Goal: Transaction & Acquisition: Obtain resource

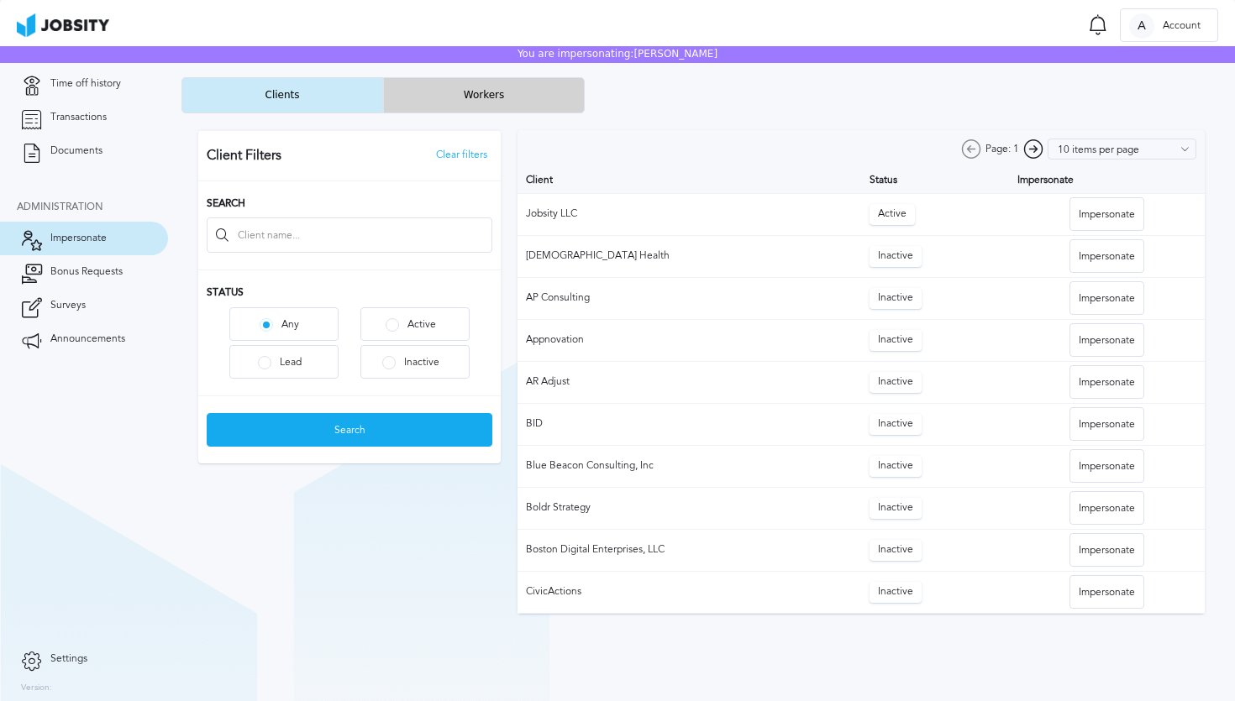
click at [481, 103] on button "Workers" at bounding box center [484, 95] width 202 height 36
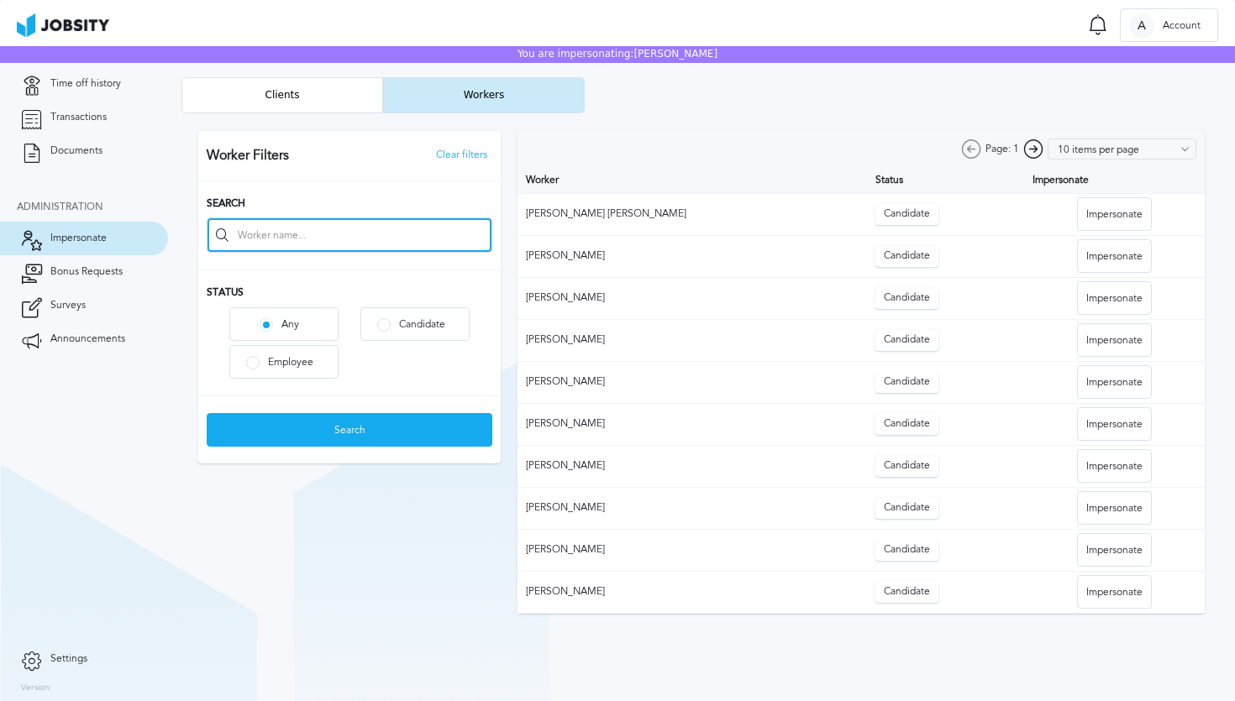
click at [394, 233] on input at bounding box center [349, 235] width 284 height 34
click at [81, 141] on link "Documents" at bounding box center [84, 151] width 168 height 34
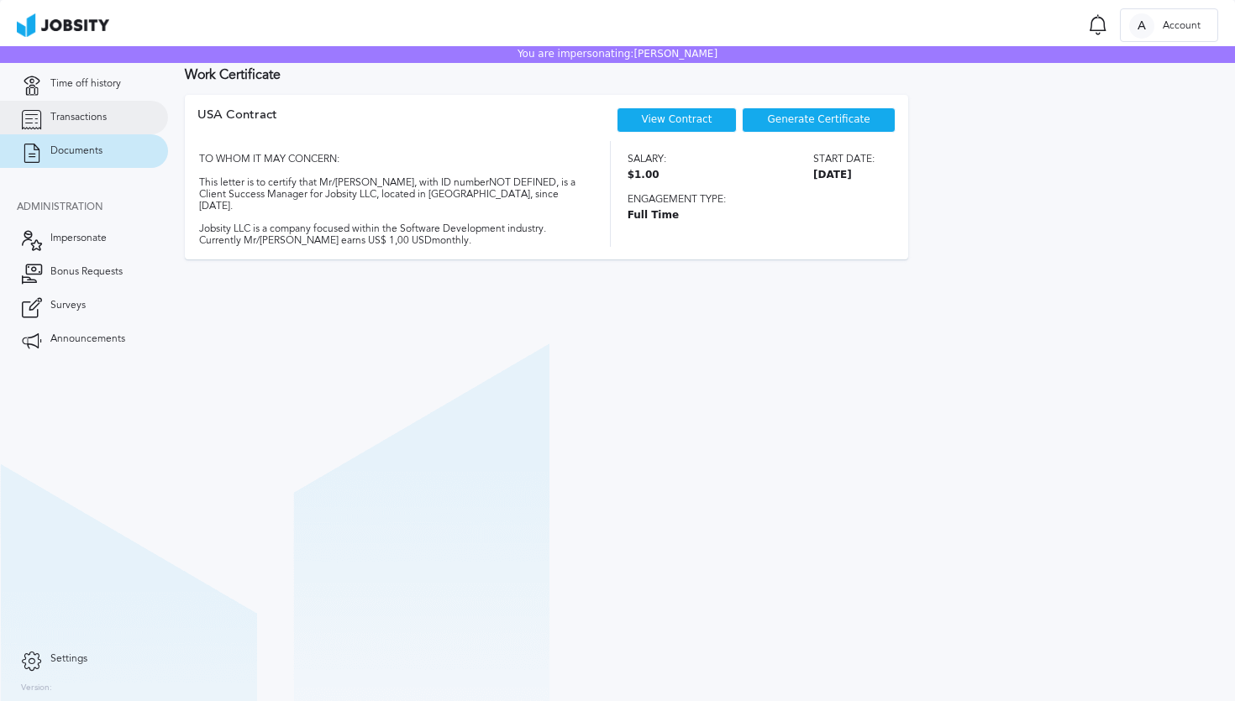
click at [97, 113] on span "Transactions" at bounding box center [78, 118] width 56 height 12
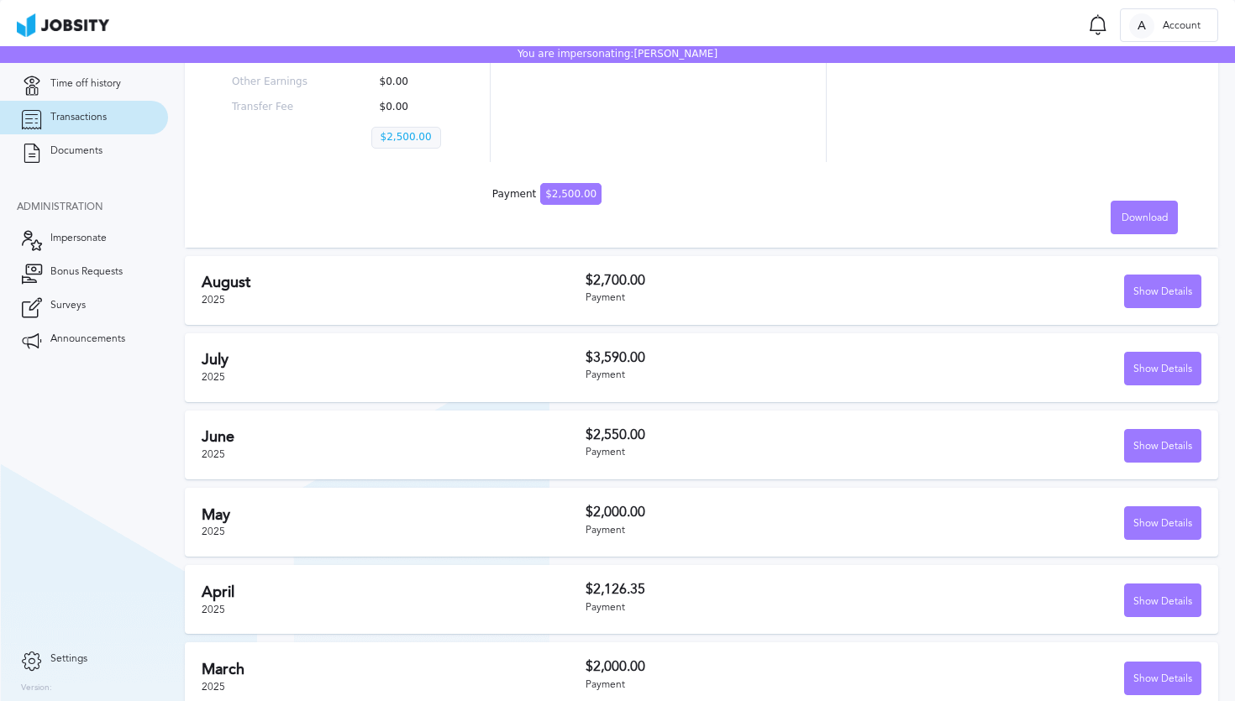
scroll to position [513, 0]
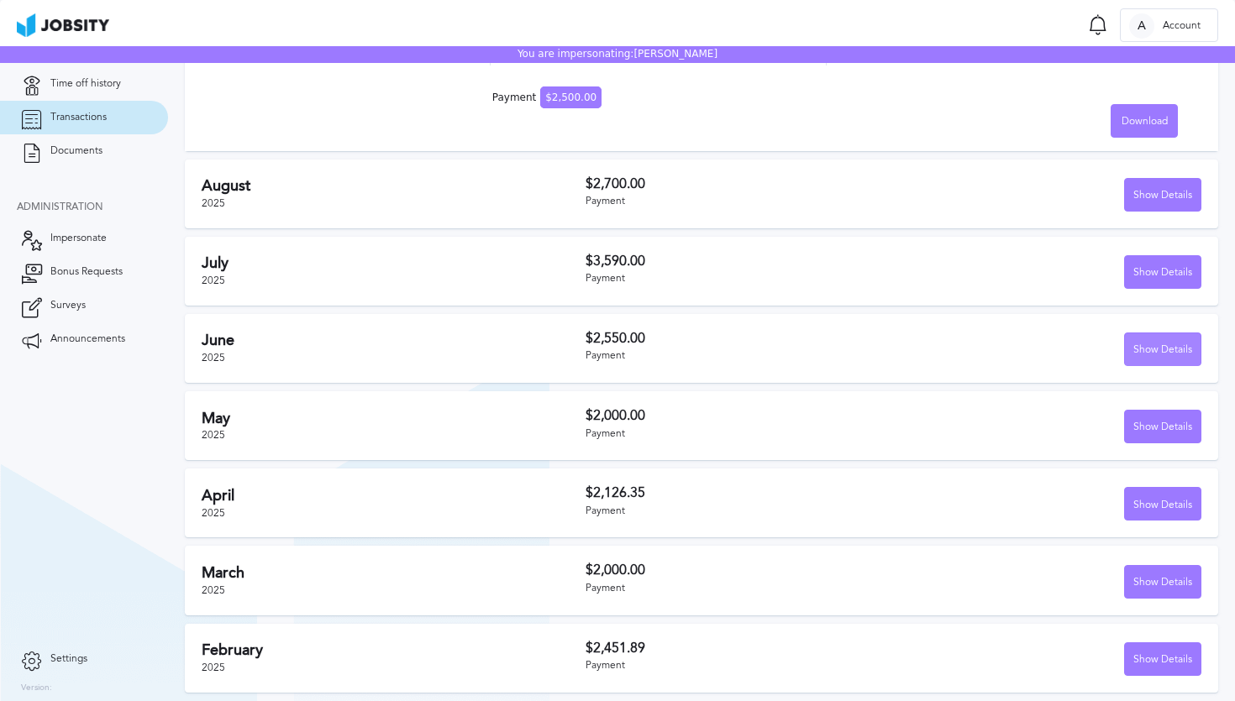
click at [1138, 349] on div "Show Details" at bounding box center [1163, 350] width 76 height 34
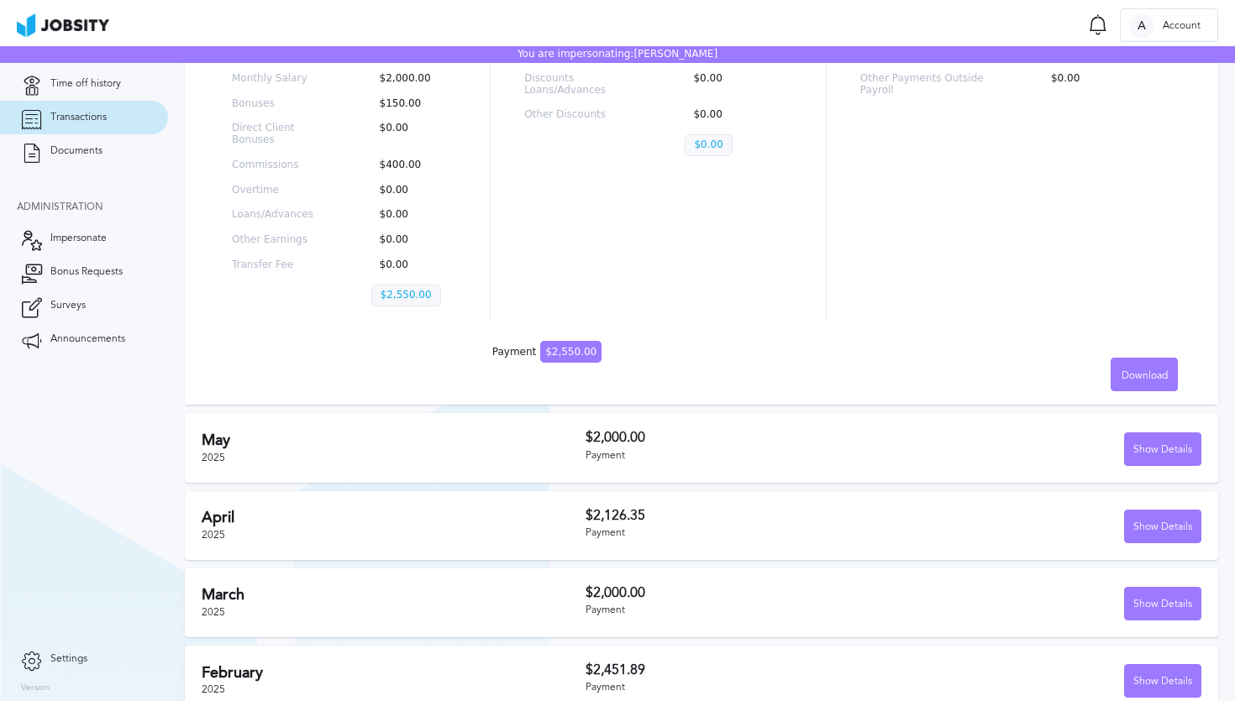
scroll to position [934, 0]
click at [1151, 375] on span "Download" at bounding box center [1144, 377] width 46 height 12
click at [1145, 377] on li "English" at bounding box center [1143, 376] width 67 height 34
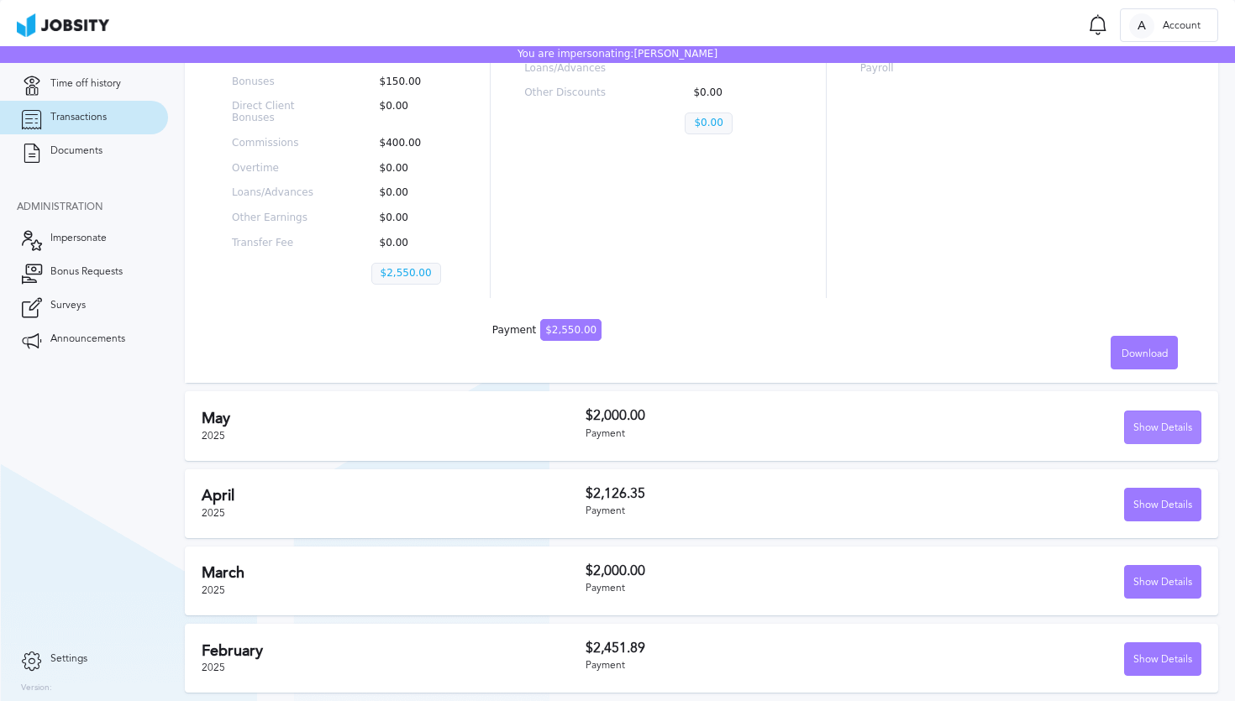
click at [1161, 420] on div "Show Details" at bounding box center [1163, 429] width 76 height 34
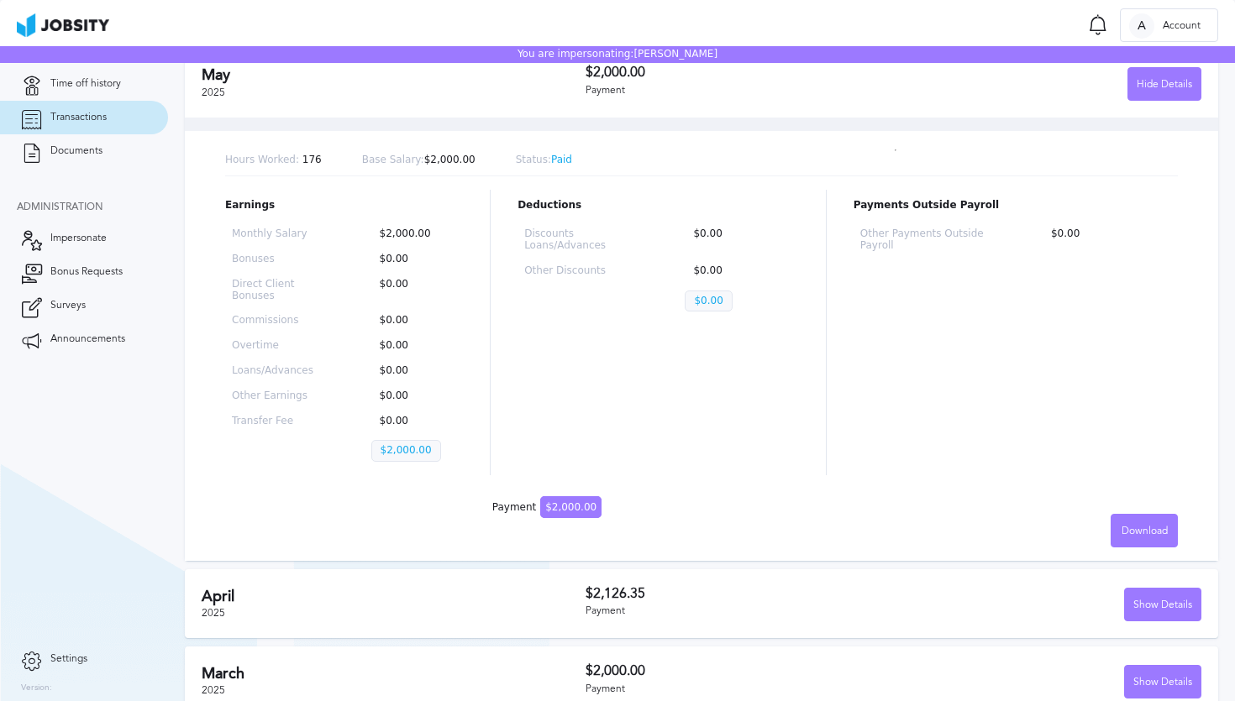
scroll to position [1375, 0]
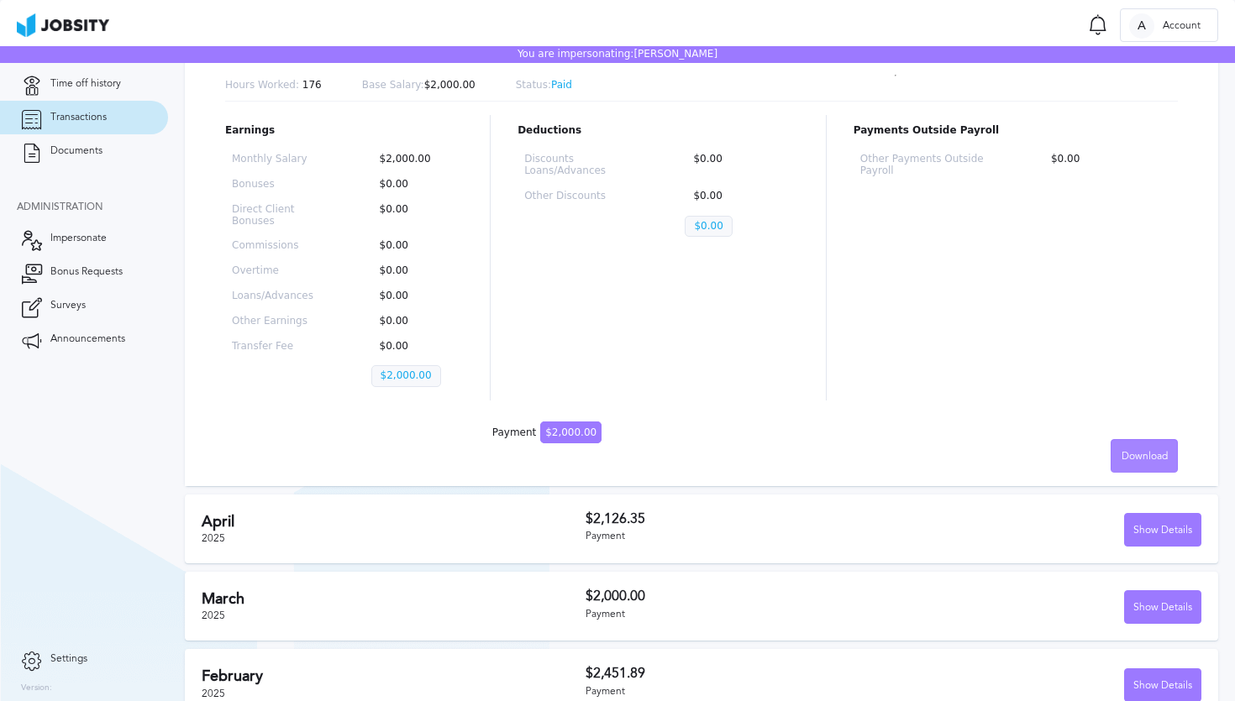
click at [1150, 464] on div "Download" at bounding box center [1144, 457] width 66 height 34
click at [1148, 461] on li "English" at bounding box center [1143, 456] width 67 height 34
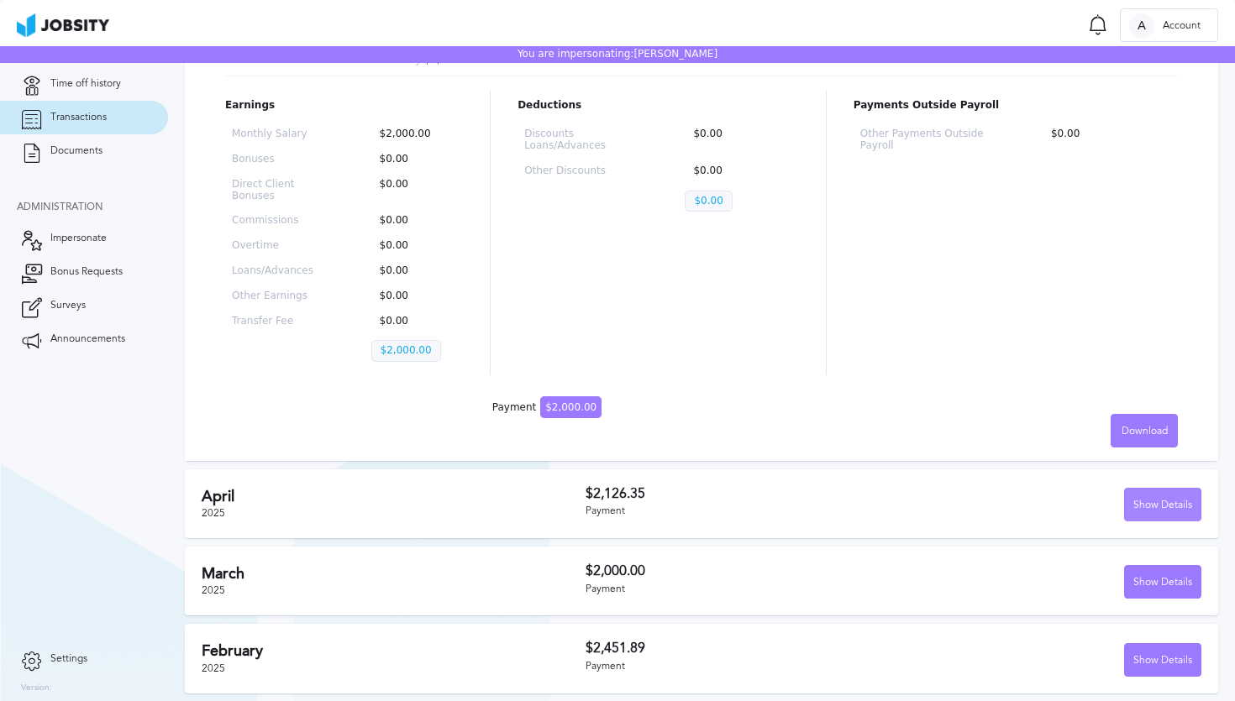
click at [1155, 507] on div "Show Details" at bounding box center [1163, 506] width 76 height 34
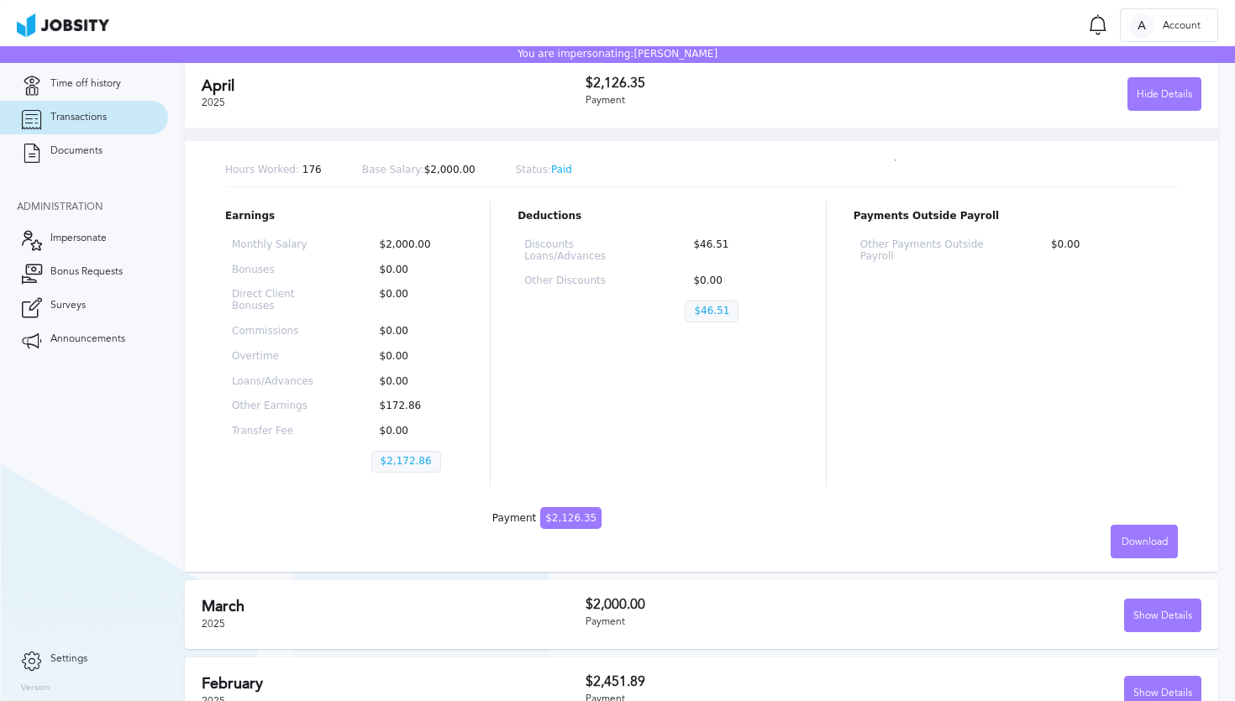
scroll to position [1817, 0]
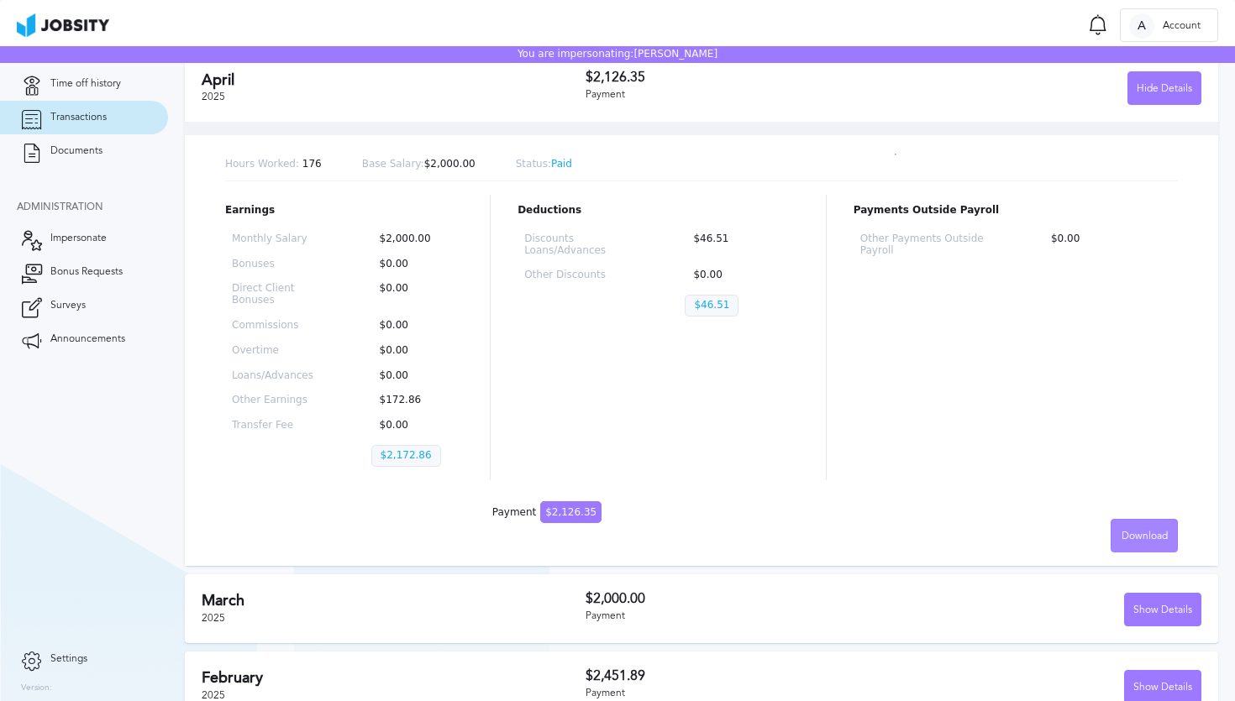
click at [1141, 537] on span "Download" at bounding box center [1144, 537] width 46 height 12
click at [1152, 537] on li "English" at bounding box center [1143, 535] width 67 height 34
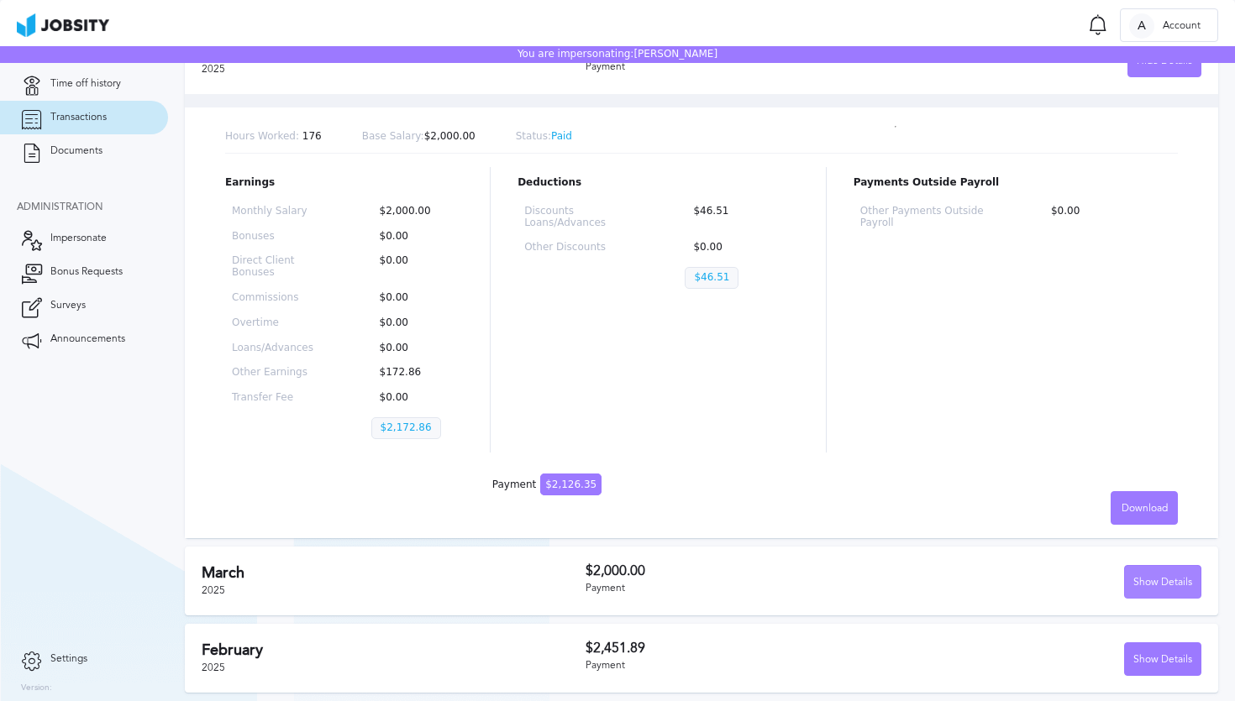
click at [1157, 590] on div "Show Details" at bounding box center [1163, 583] width 76 height 34
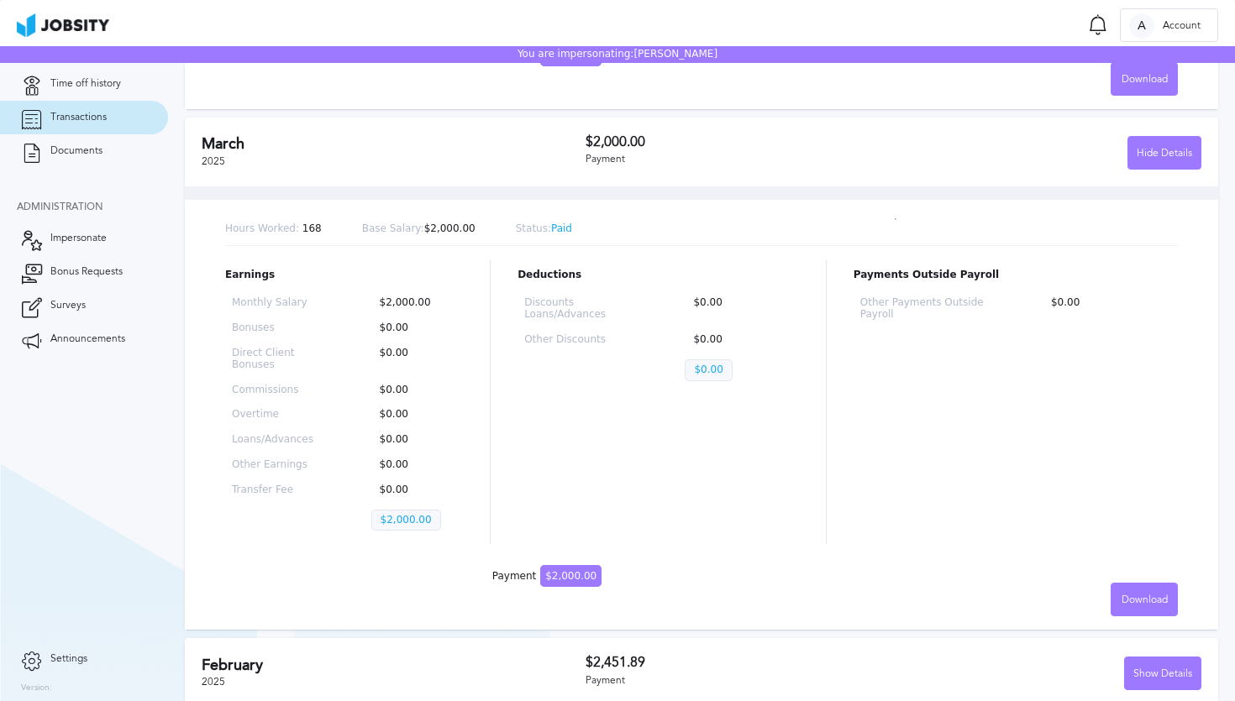
scroll to position [2288, 0]
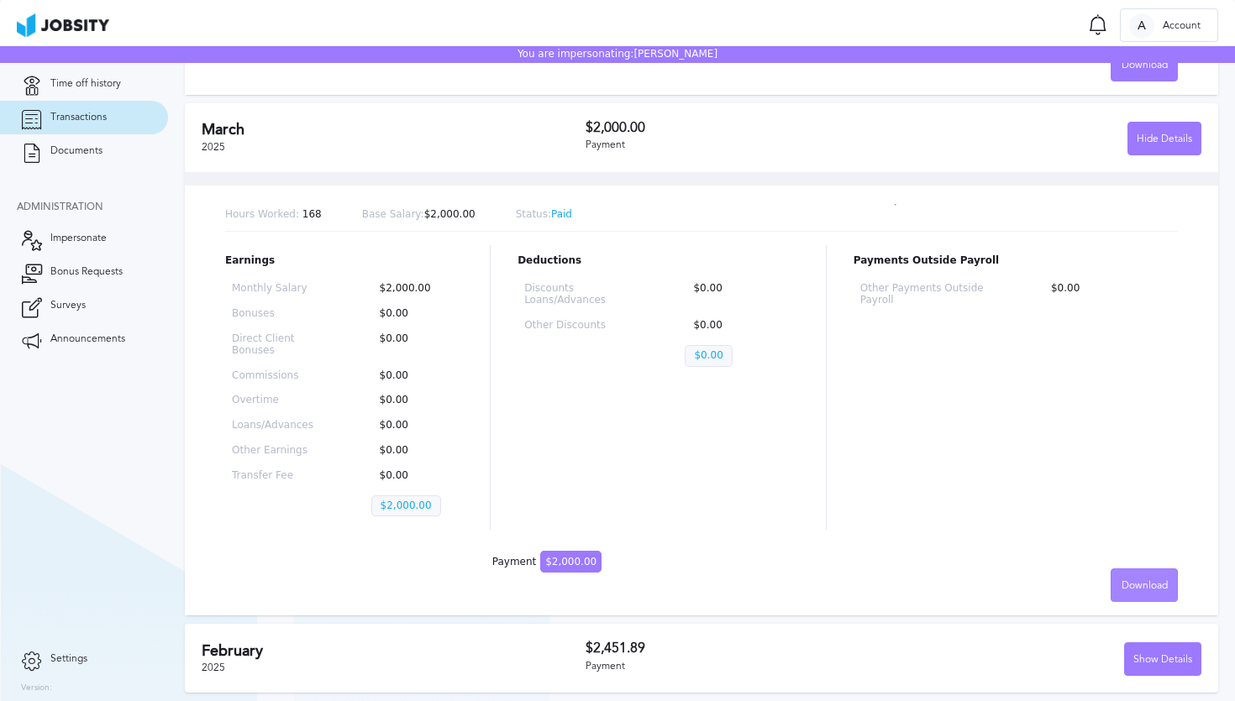
click at [1144, 592] on div "Download" at bounding box center [1144, 586] width 66 height 34
click at [1129, 584] on li "English" at bounding box center [1143, 586] width 67 height 34
click at [1161, 668] on div "Show Details" at bounding box center [1163, 660] width 76 height 34
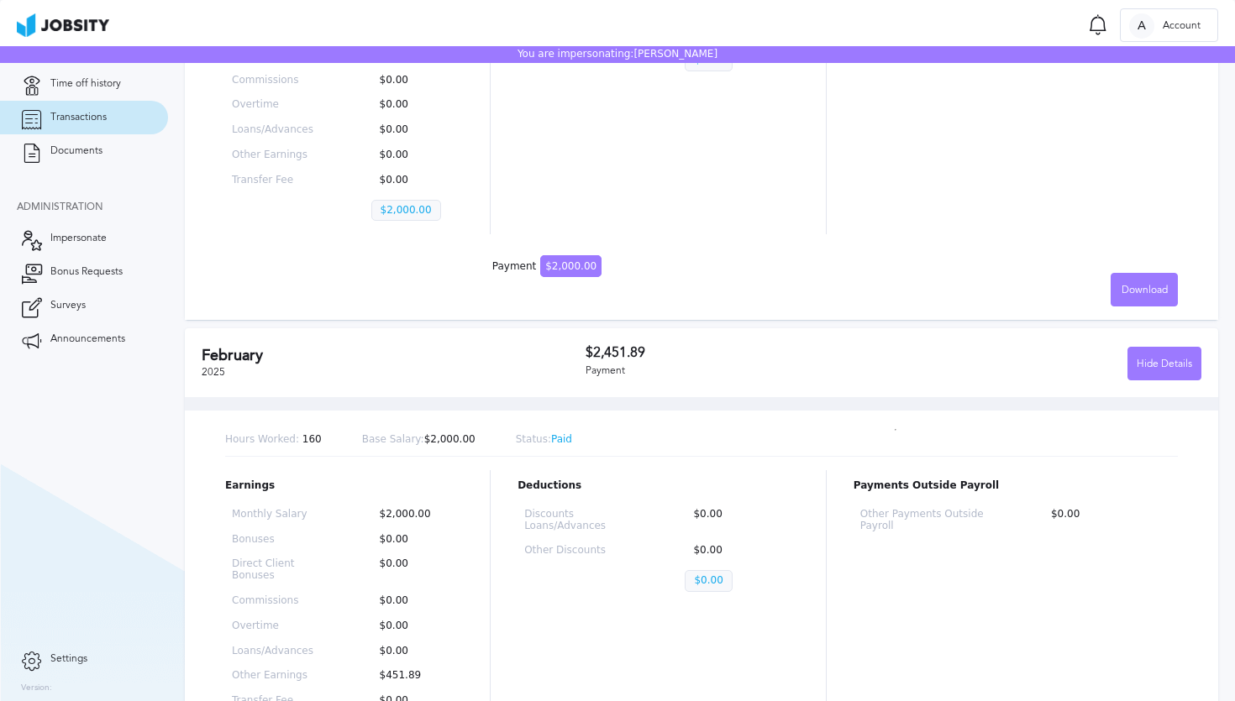
scroll to position [2731, 0]
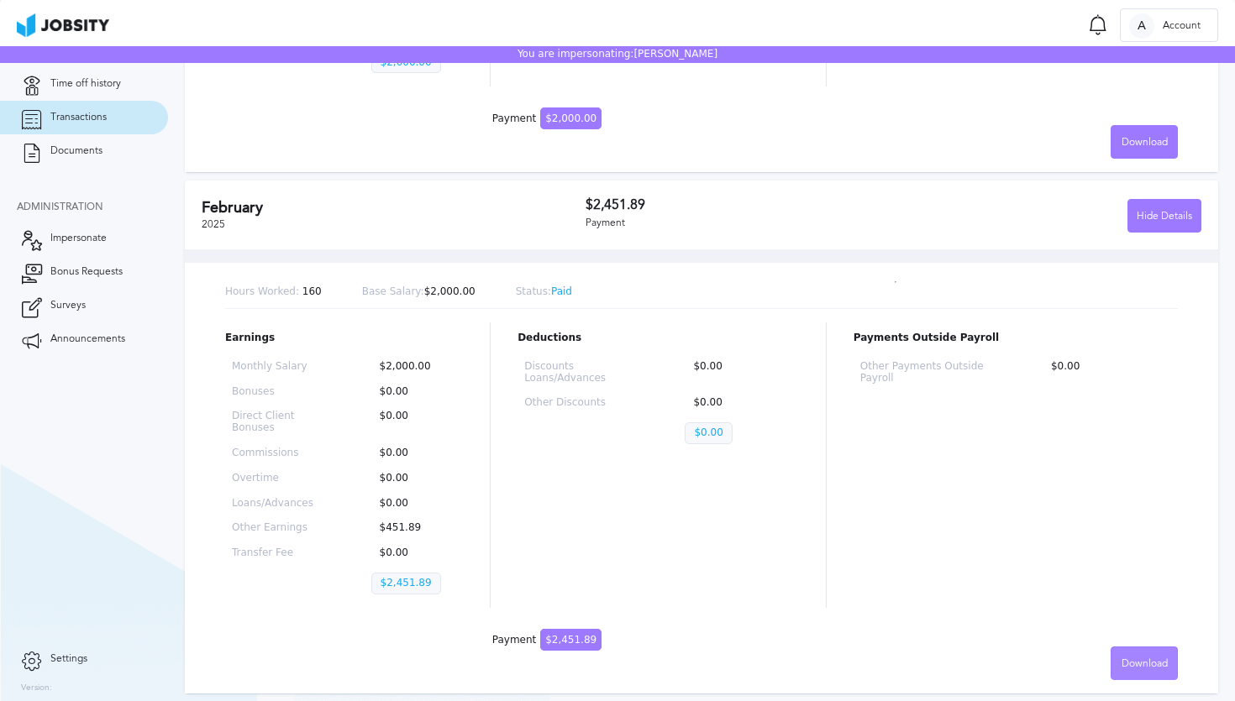
click at [1146, 663] on span "Download" at bounding box center [1144, 664] width 46 height 12
click at [1157, 661] on li "English" at bounding box center [1143, 663] width 67 height 34
click at [1048, 505] on div "Payments Outside Payroll Other Payments Outside Payroll $0.00" at bounding box center [1015, 466] width 324 height 286
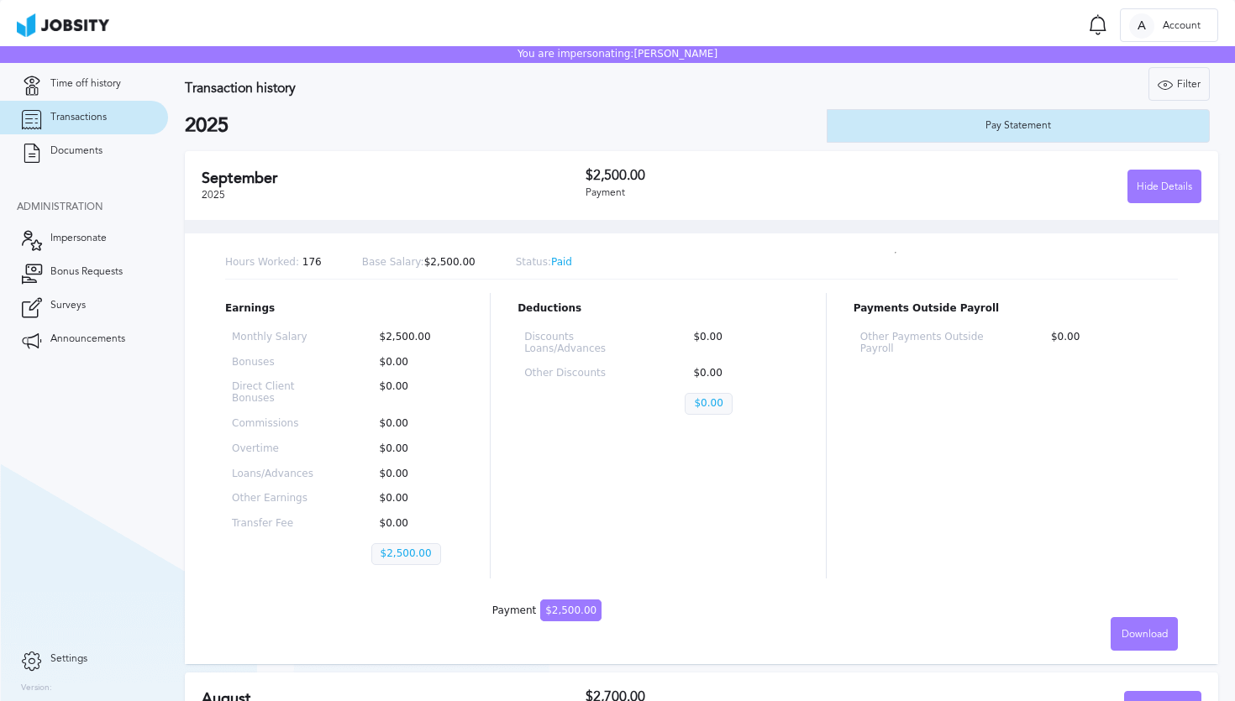
click at [699, 110] on div "Transaction history Filter Years 2025 2025 Pay Statement" at bounding box center [701, 105] width 1033 height 76
